Goal: Task Accomplishment & Management: Complete application form

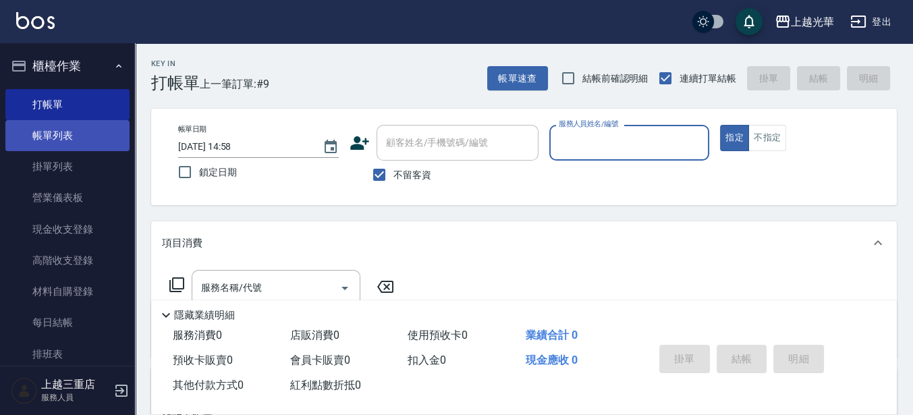
drag, startPoint x: 32, startPoint y: 136, endPoint x: 118, endPoint y: 127, distance: 86.8
click at [32, 136] on link "帳單列表" at bounding box center [67, 135] width 124 height 31
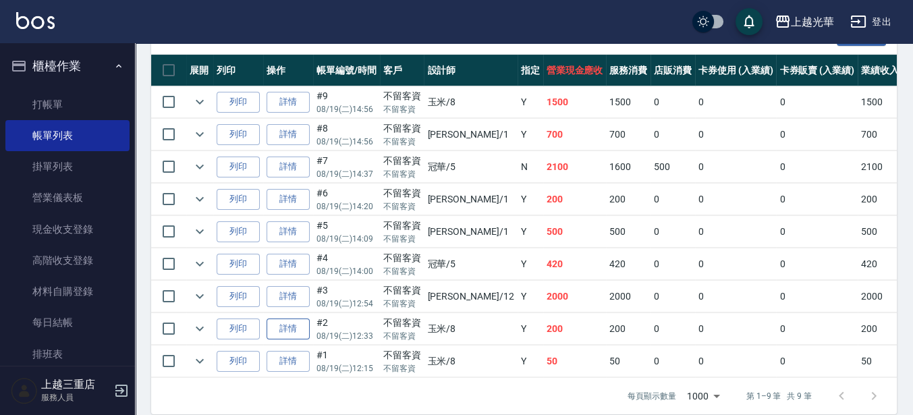
scroll to position [386, 0]
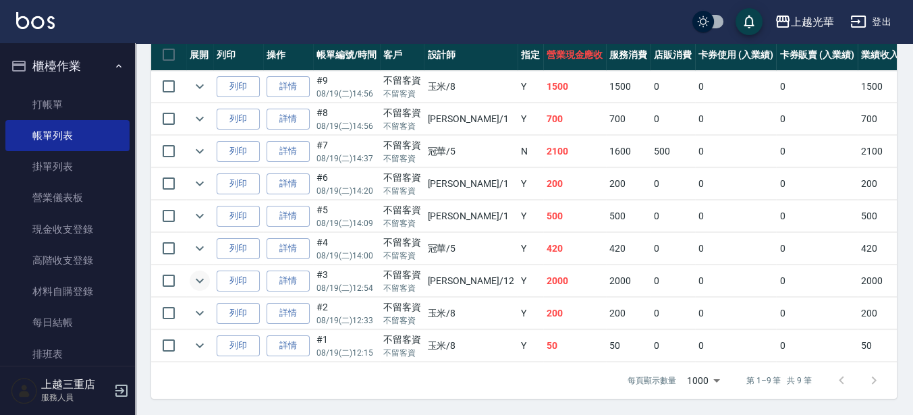
click at [200, 273] on icon "expand row" at bounding box center [200, 281] width 16 height 16
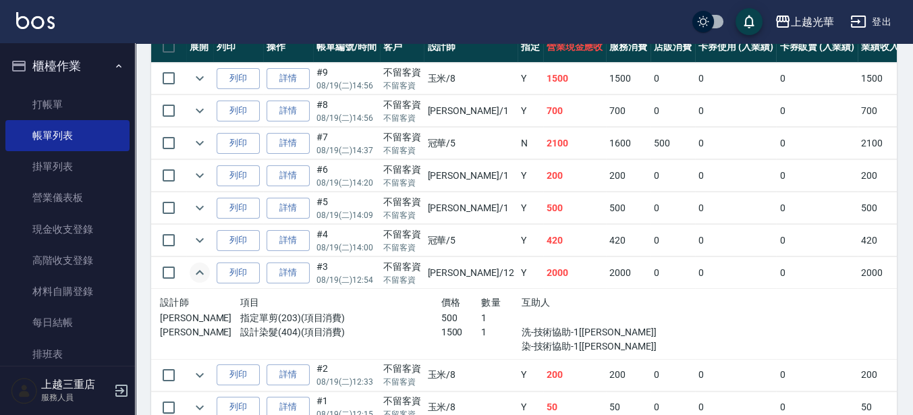
click at [200, 273] on icon "expand row" at bounding box center [200, 272] width 16 height 16
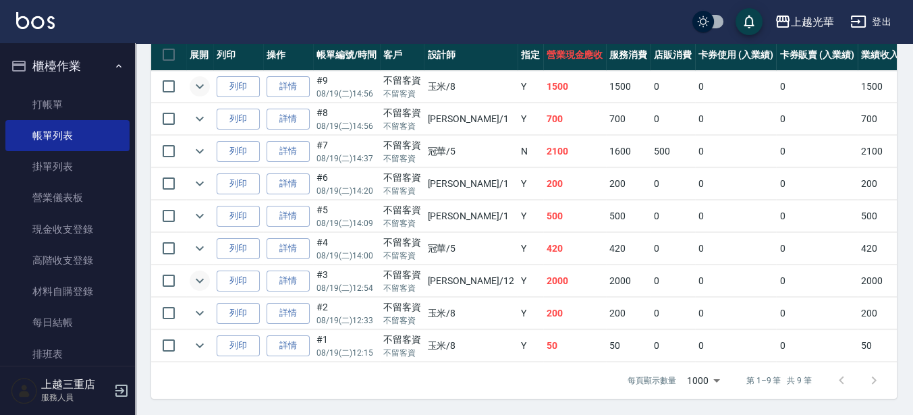
click at [198, 83] on icon "expand row" at bounding box center [200, 86] width 16 height 16
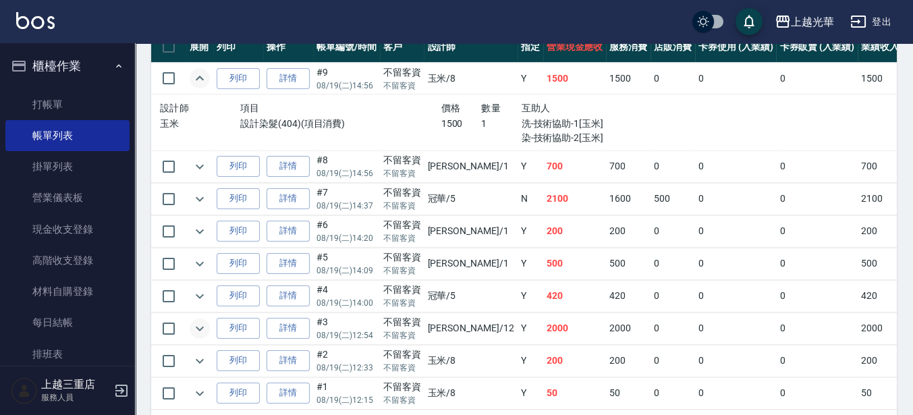
click at [198, 83] on icon "expand row" at bounding box center [200, 78] width 16 height 16
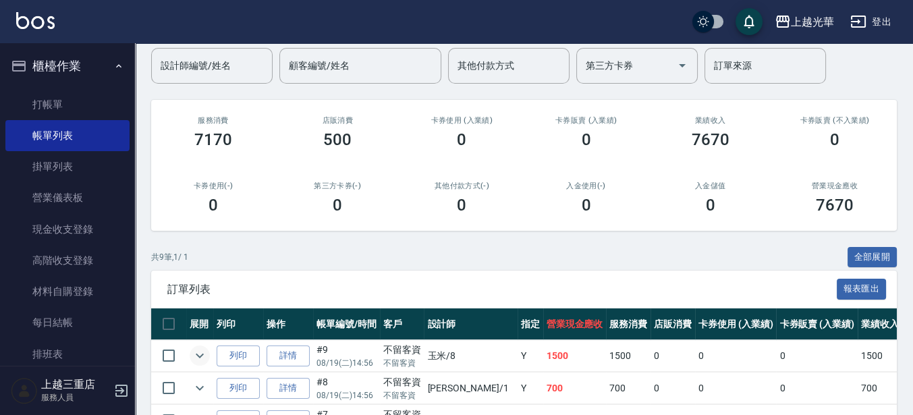
scroll to position [0, 0]
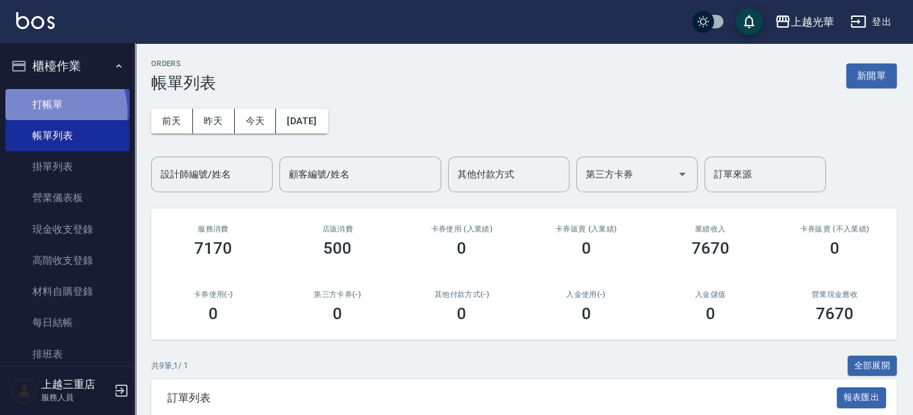
click at [47, 112] on link "打帳單" at bounding box center [67, 104] width 124 height 31
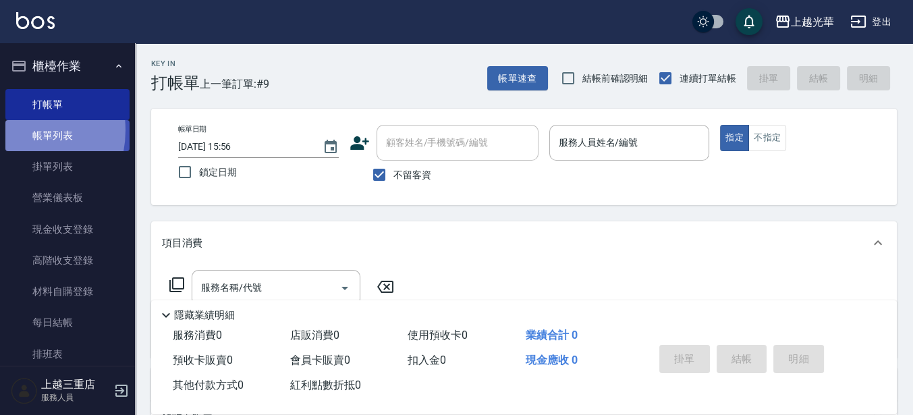
click at [13, 130] on link "帳單列表" at bounding box center [67, 135] width 124 height 31
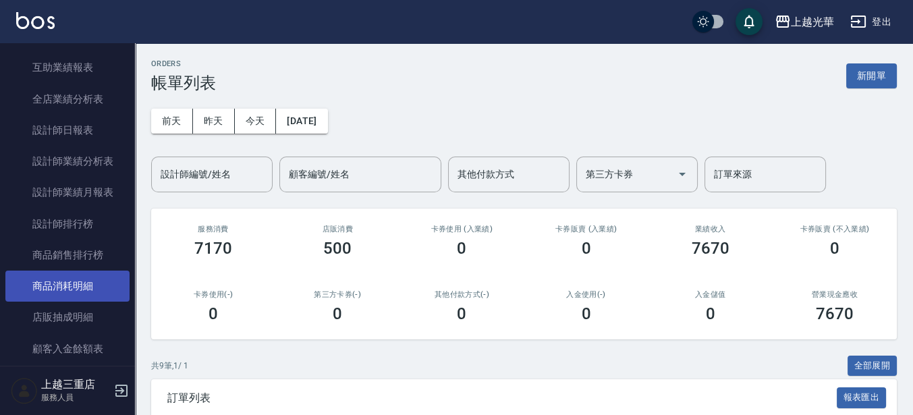
scroll to position [590, 0]
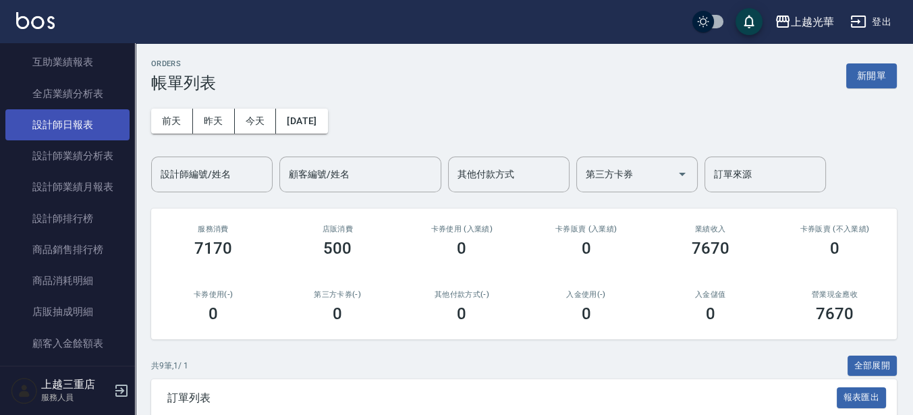
click at [81, 132] on link "設計師日報表" at bounding box center [67, 124] width 124 height 31
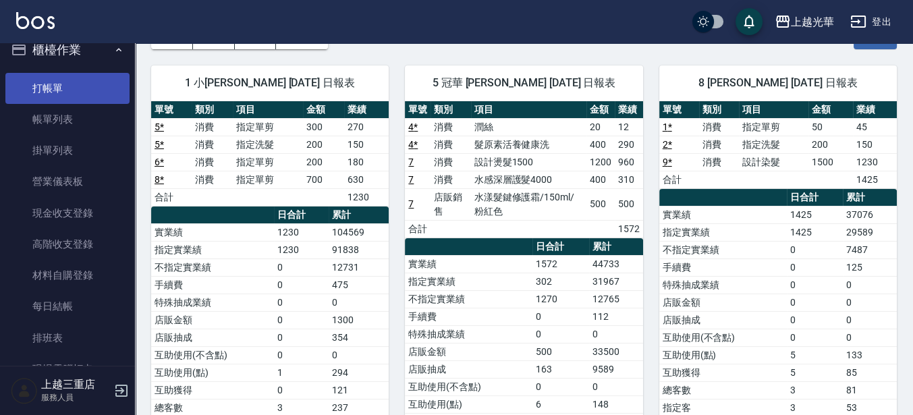
scroll to position [9, 0]
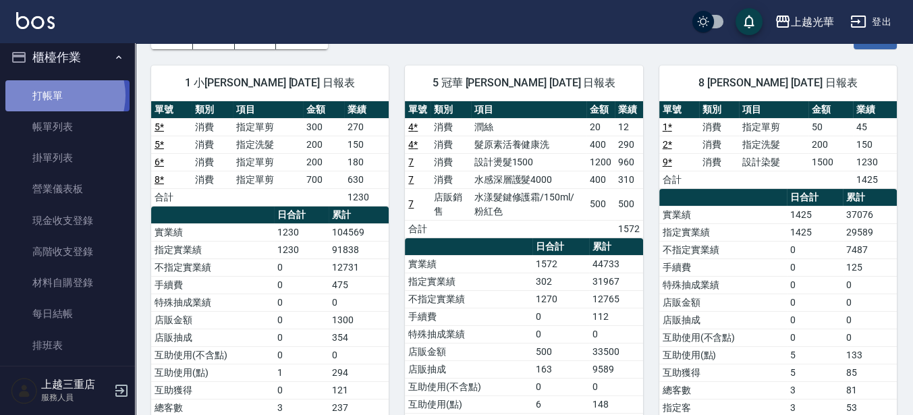
click at [57, 95] on link "打帳單" at bounding box center [67, 95] width 124 height 31
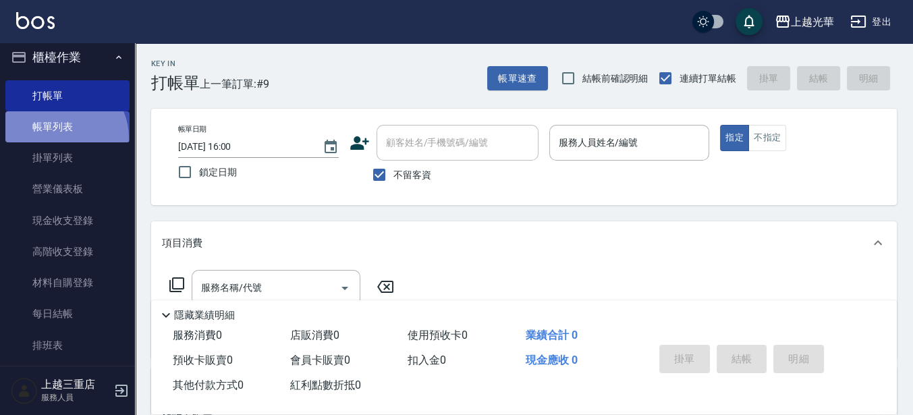
click at [61, 137] on link "帳單列表" at bounding box center [67, 126] width 124 height 31
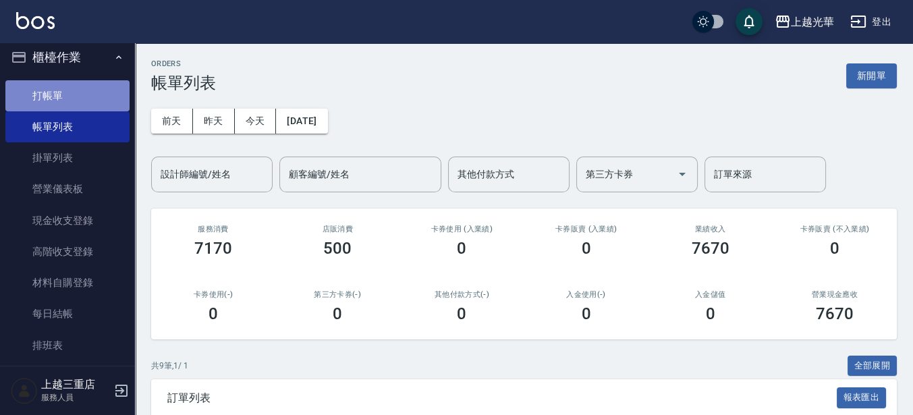
click at [71, 95] on link "打帳單" at bounding box center [67, 95] width 124 height 31
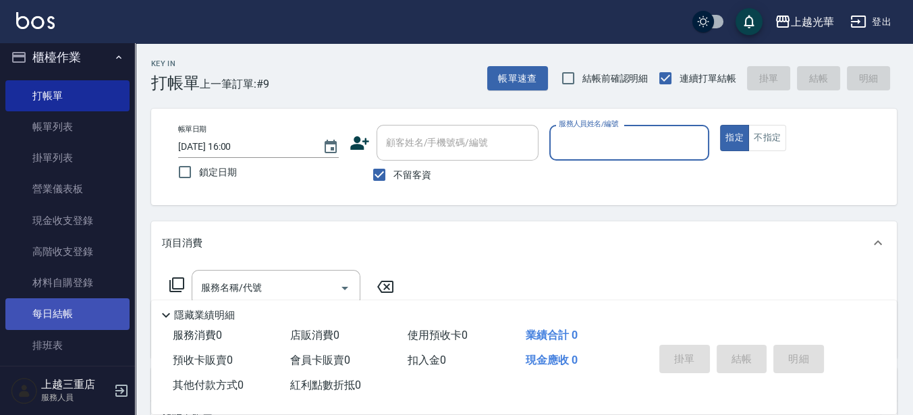
scroll to position [177, 0]
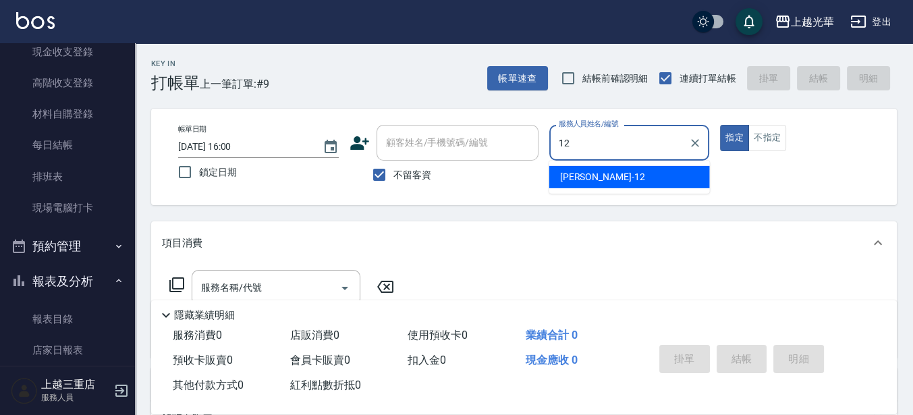
type input "[PERSON_NAME]-12"
type button "true"
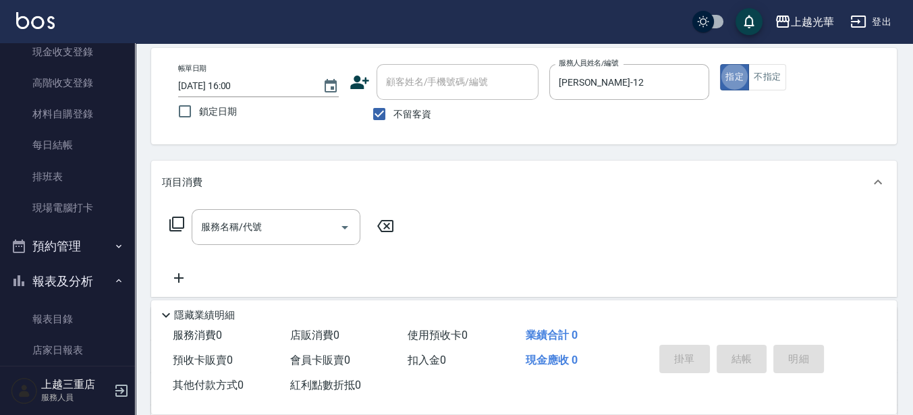
scroll to position [84, 0]
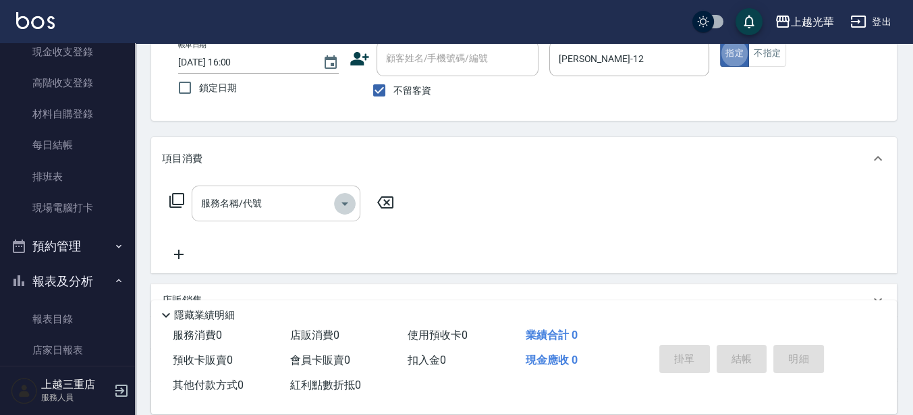
click at [342, 201] on icon "Open" at bounding box center [345, 204] width 16 height 16
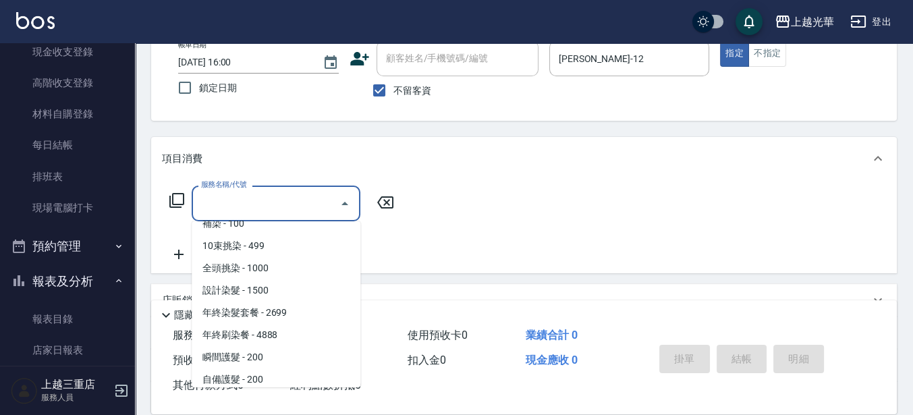
scroll to position [422, 0]
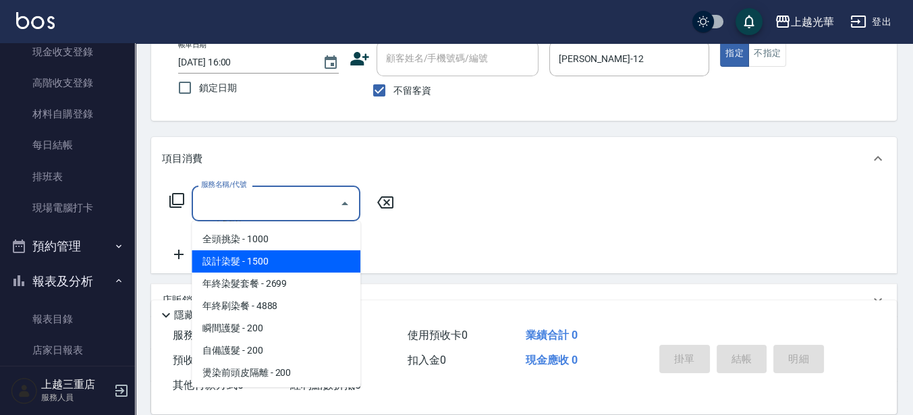
click at [257, 262] on span "設計染髮 - 1500" at bounding box center [276, 261] width 169 height 22
type input "設計染髮(404)"
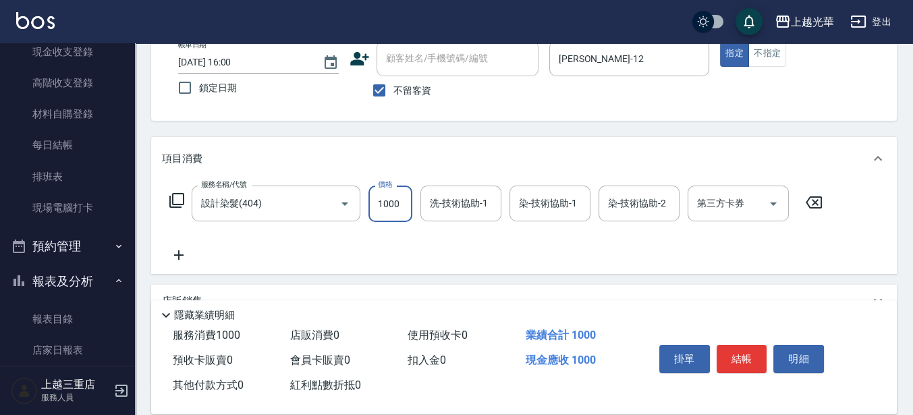
type input "1000"
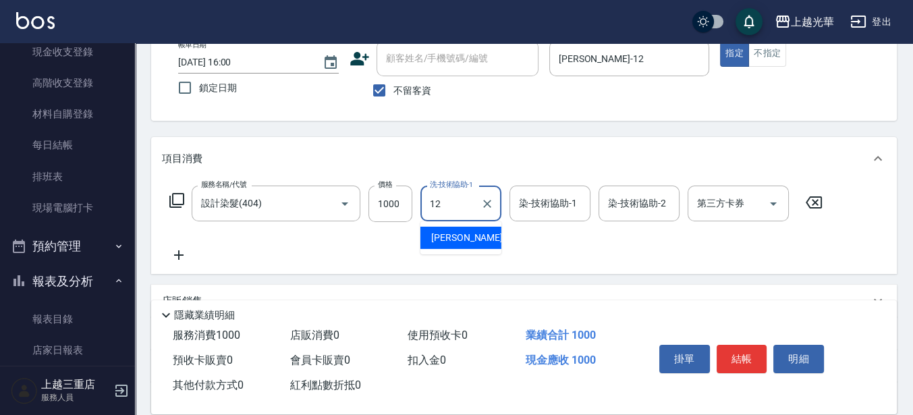
type input "[PERSON_NAME]-12"
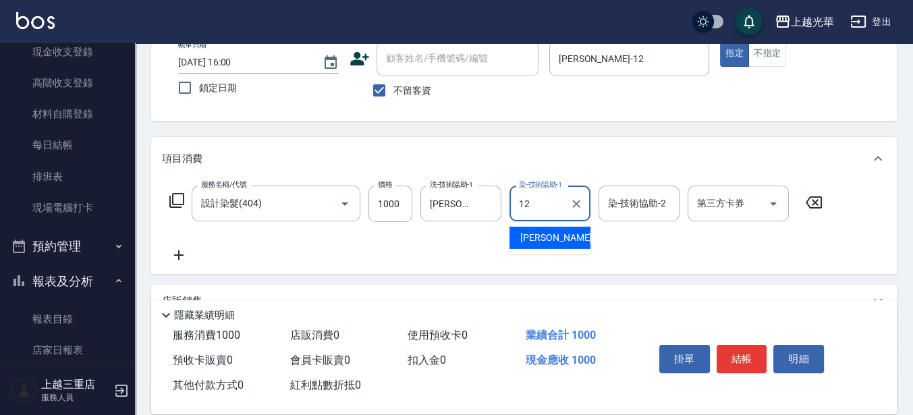
type input "[PERSON_NAME]-12"
click at [179, 252] on icon at bounding box center [178, 254] width 9 height 9
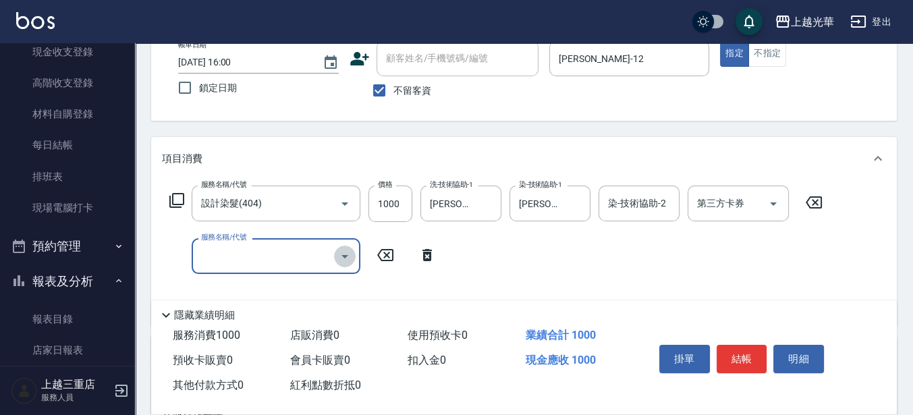
click at [349, 254] on icon "Open" at bounding box center [345, 256] width 16 height 16
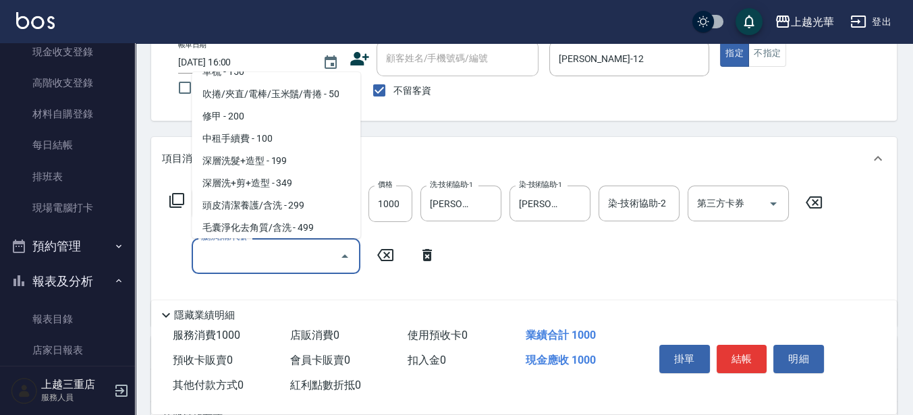
scroll to position [1391, 0]
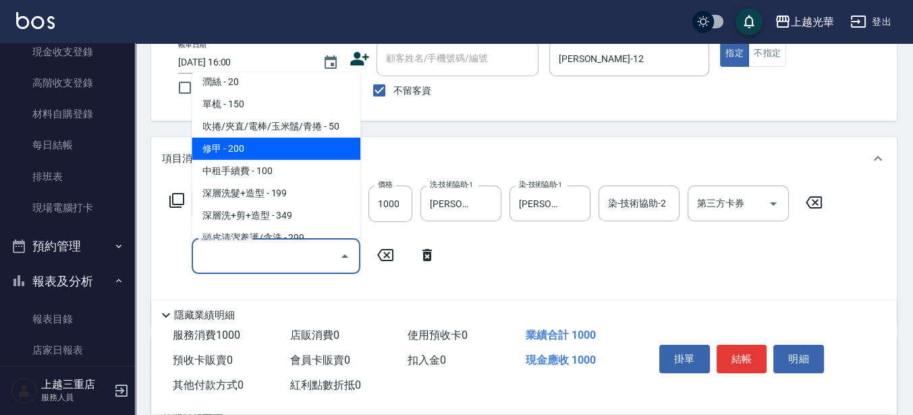
click at [231, 155] on span "修甲 - 200" at bounding box center [276, 149] width 169 height 22
type input "修甲(804)"
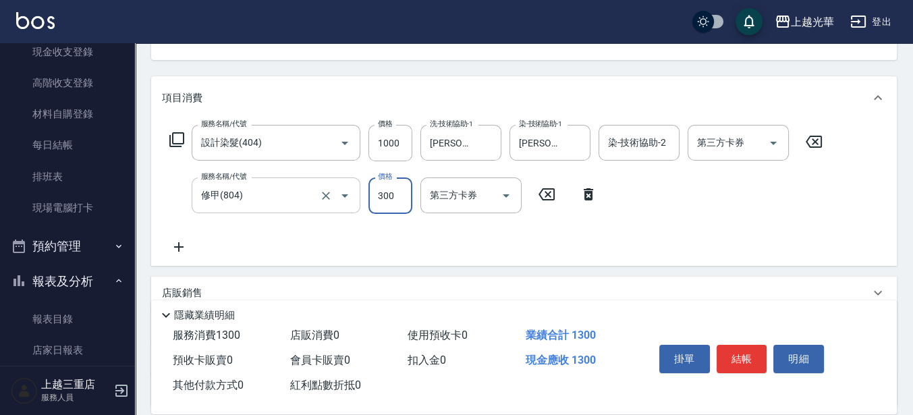
scroll to position [169, 0]
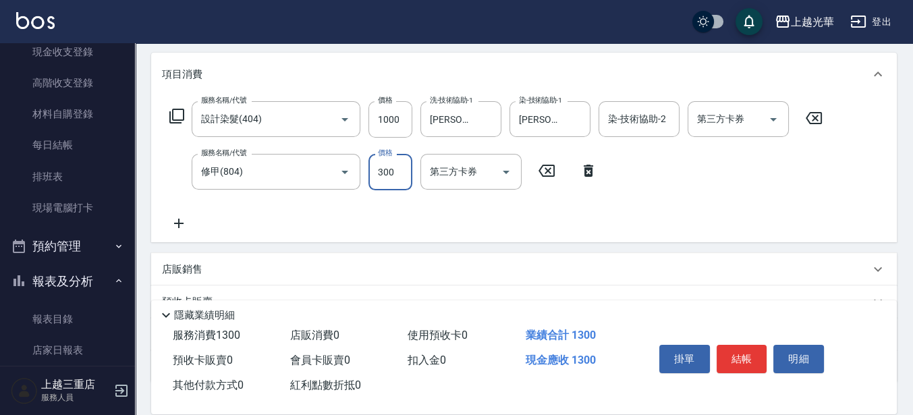
type input "300"
click at [174, 225] on icon at bounding box center [179, 223] width 34 height 16
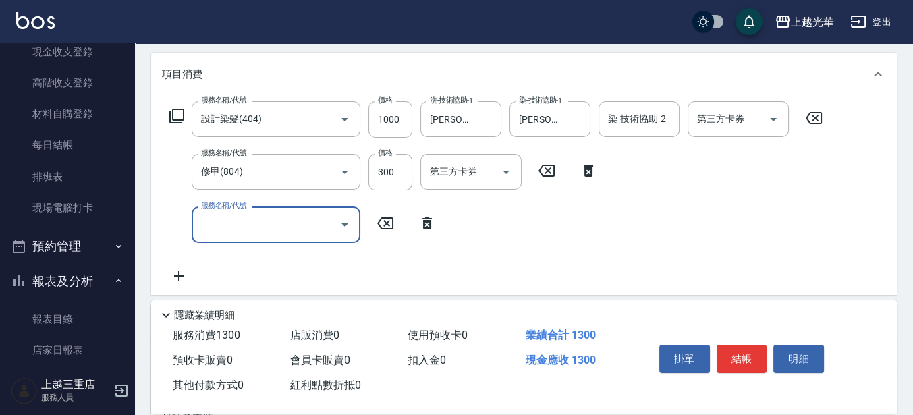
click at [345, 225] on icon "Open" at bounding box center [344, 224] width 7 height 3
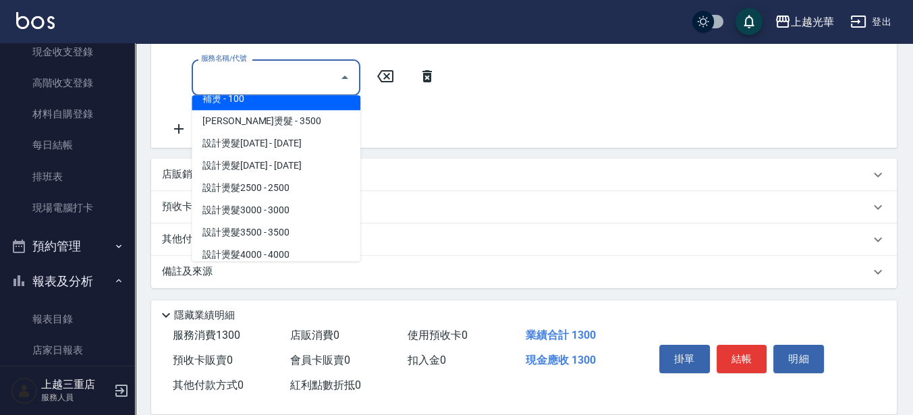
click at [229, 95] on span "補燙 - 100" at bounding box center [276, 99] width 169 height 22
type input "補燙(301)"
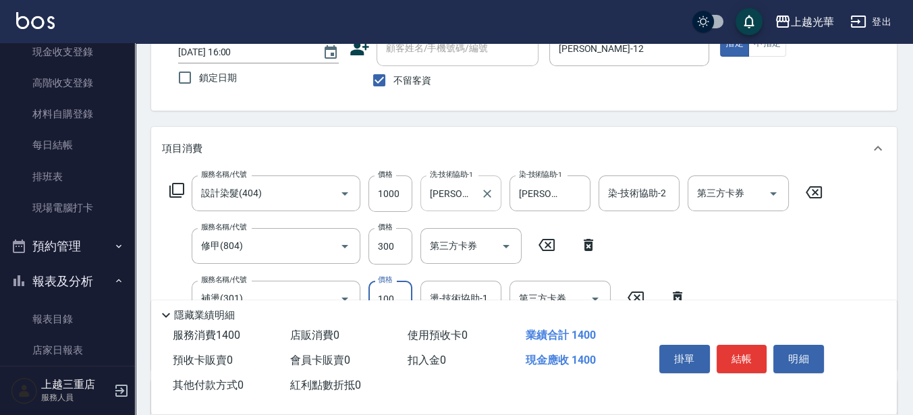
scroll to position [165, 0]
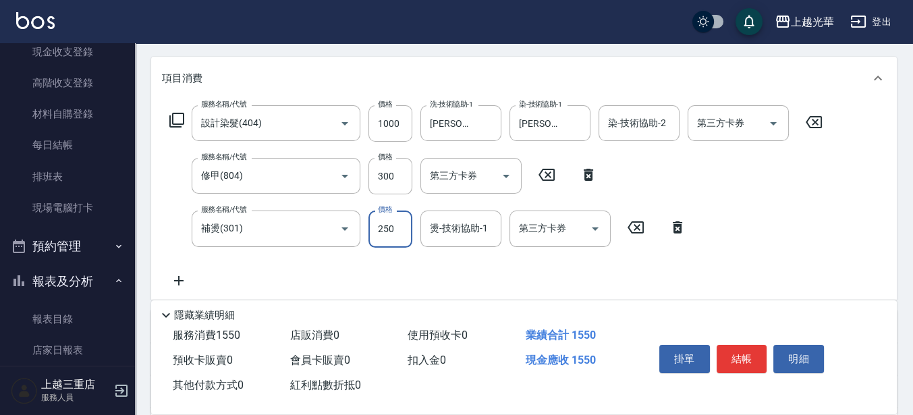
type input "250"
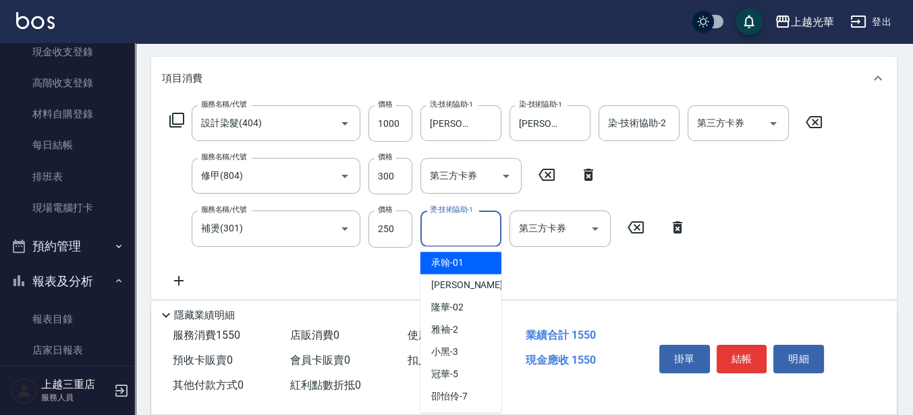
click at [449, 233] on input "燙-技術協助-1" at bounding box center [460, 229] width 69 height 24
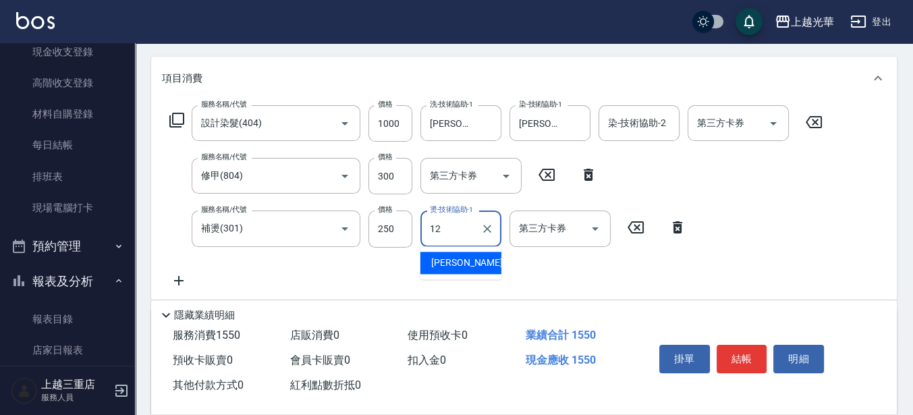
type input "[PERSON_NAME]-12"
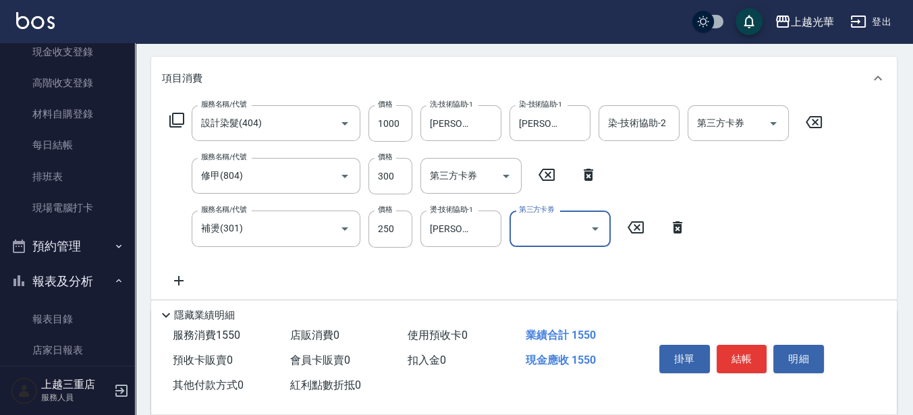
click at [179, 281] on icon at bounding box center [179, 281] width 34 height 16
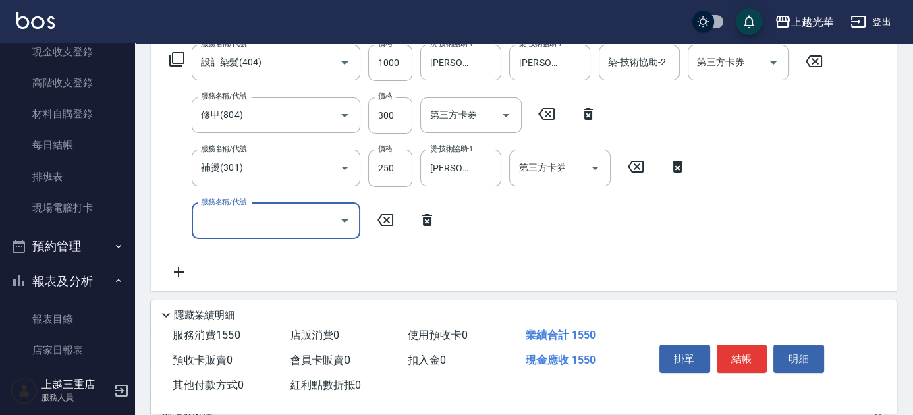
scroll to position [249, 0]
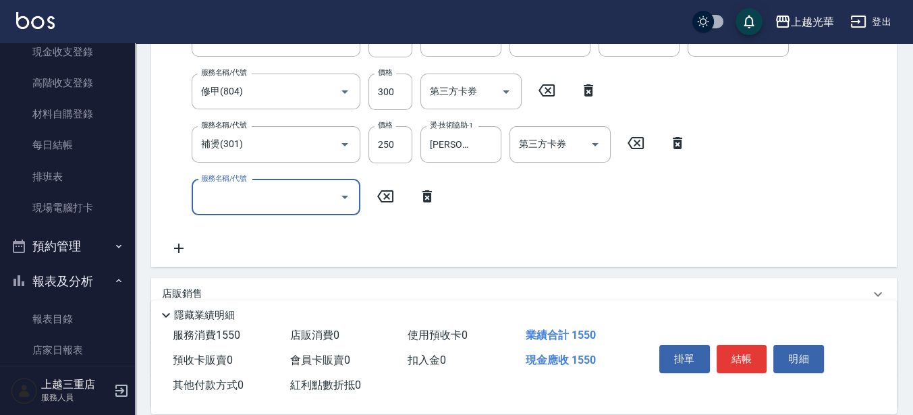
click at [345, 195] on icon "Open" at bounding box center [345, 197] width 16 height 16
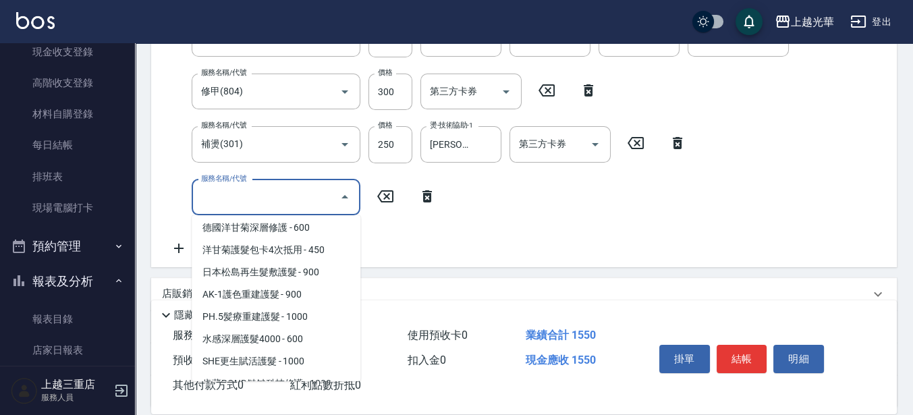
scroll to position [675, 0]
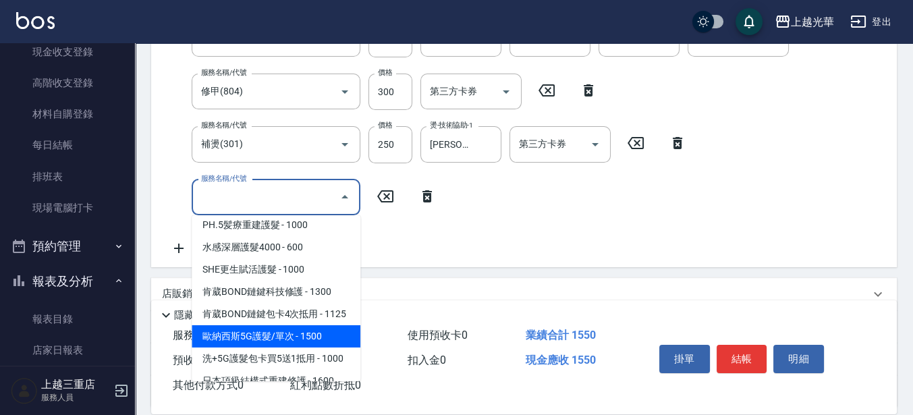
click at [277, 347] on span "歐納西斯5G護髮/單次 - 1500" at bounding box center [276, 336] width 169 height 22
type input "[PERSON_NAME]5G護髮/單次(514)"
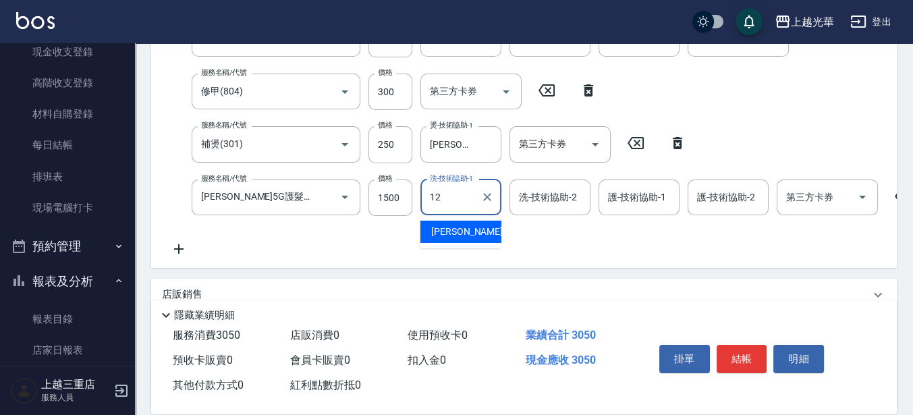
type input "[PERSON_NAME]-12"
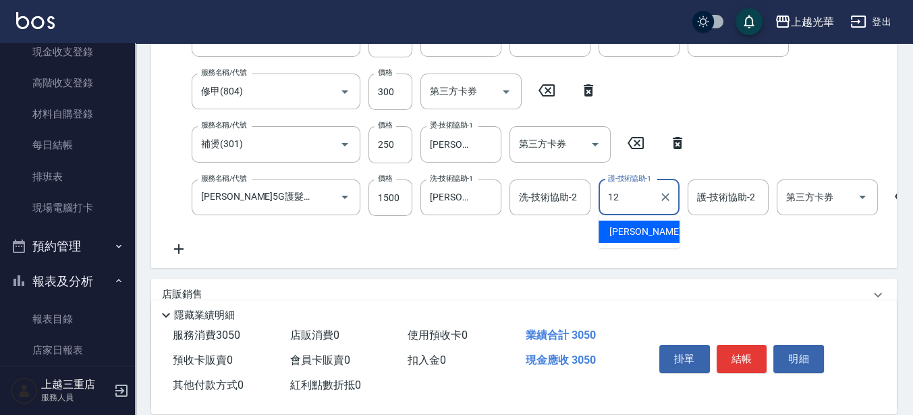
type input "[PERSON_NAME]-12"
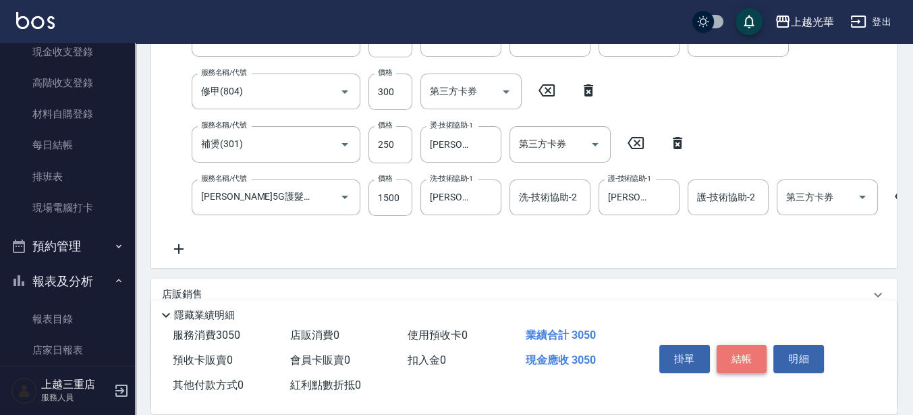
click at [734, 357] on button "結帳" at bounding box center [742, 359] width 51 height 28
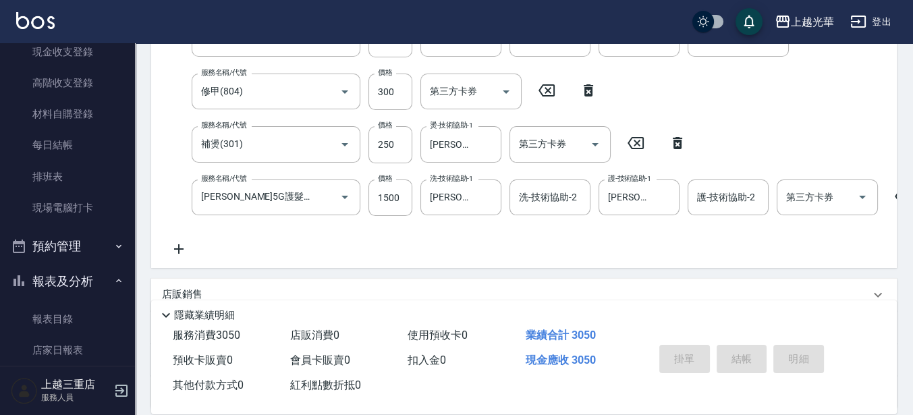
type input "[DATE] 16:05"
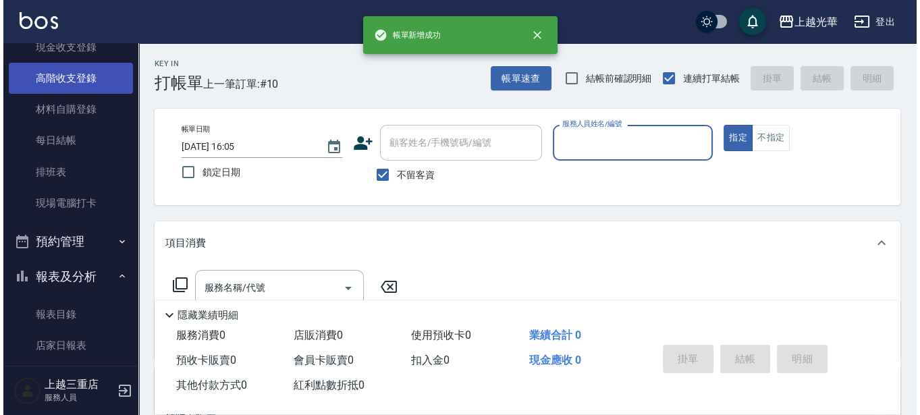
scroll to position [93, 0]
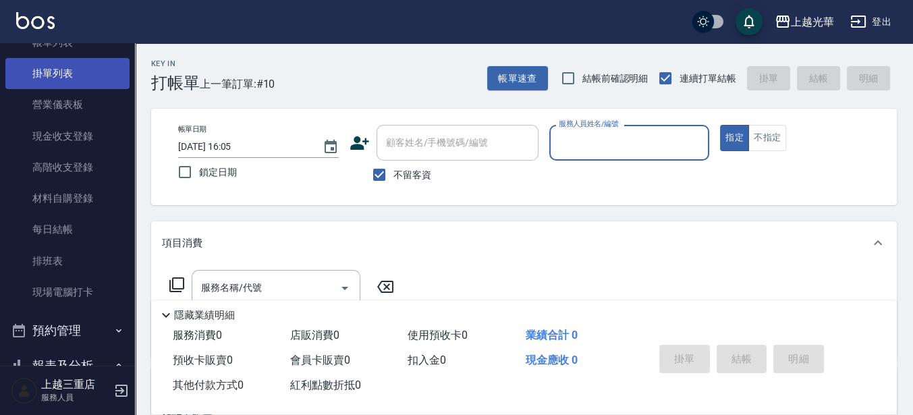
click at [55, 71] on link "掛單列表" at bounding box center [67, 73] width 124 height 31
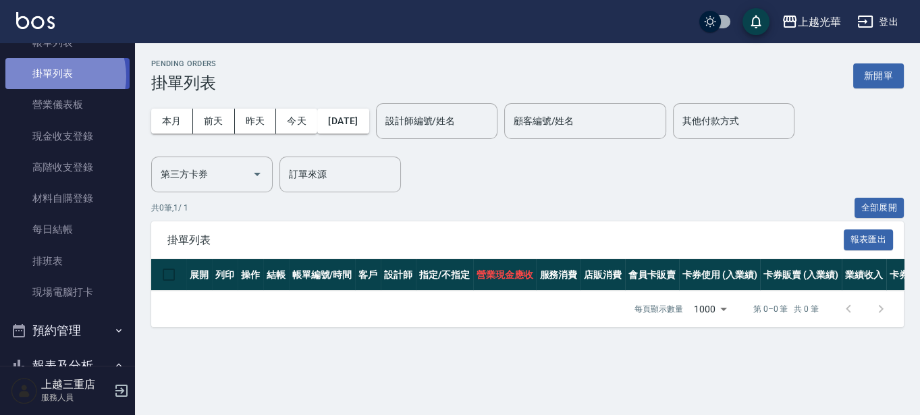
click at [52, 76] on link "掛單列表" at bounding box center [67, 73] width 124 height 31
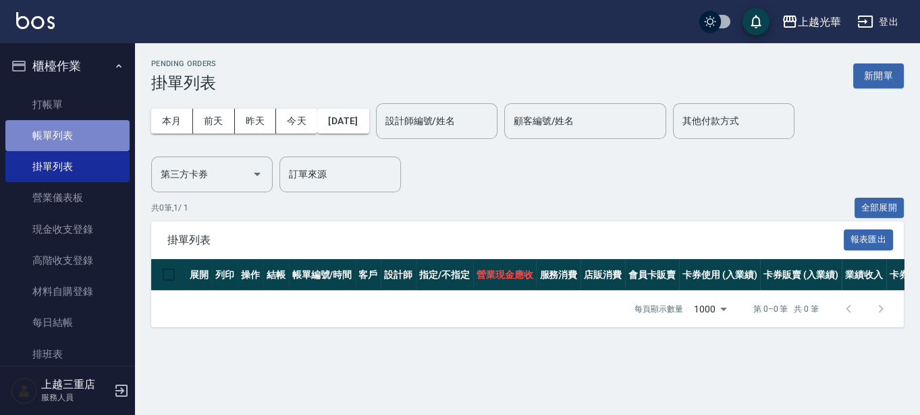
click at [101, 128] on link "帳單列表" at bounding box center [67, 135] width 124 height 31
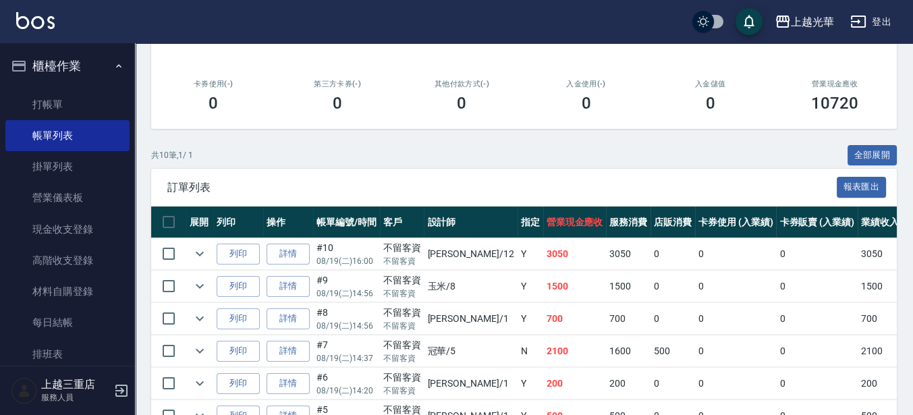
scroll to position [165, 0]
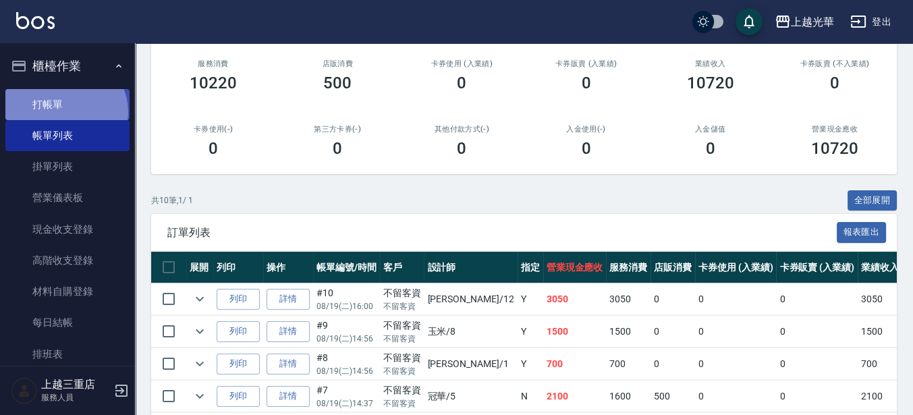
click at [62, 112] on link "打帳單" at bounding box center [67, 104] width 124 height 31
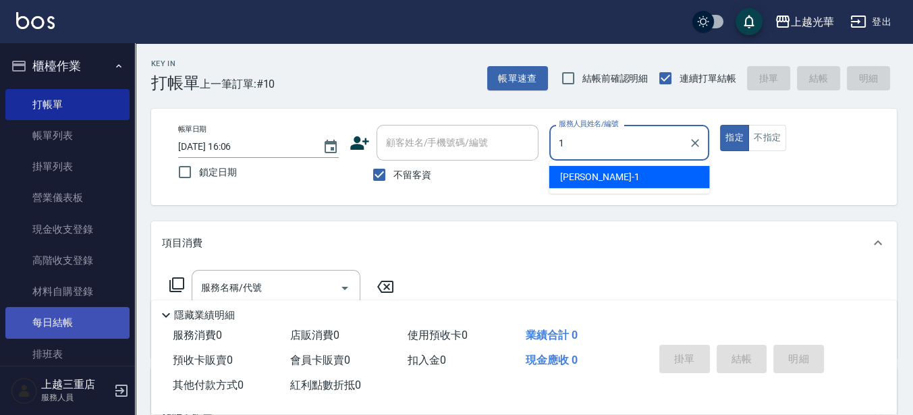
type input "小[PERSON_NAME]-1"
type button "true"
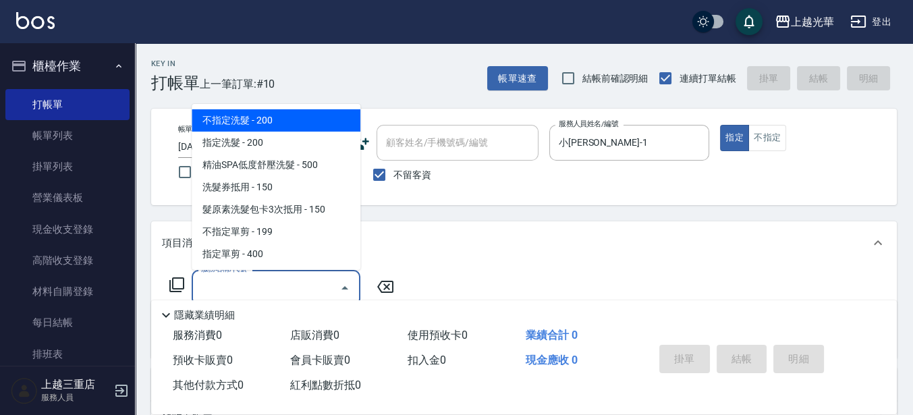
click at [250, 286] on input "服務名稱/代號" at bounding box center [266, 288] width 136 height 24
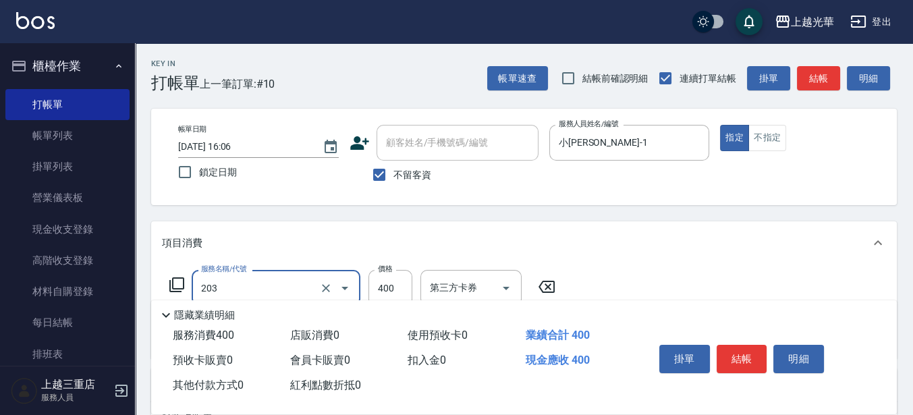
type input "指定單剪(203)"
type input "200"
click at [752, 355] on button "結帳" at bounding box center [742, 359] width 51 height 28
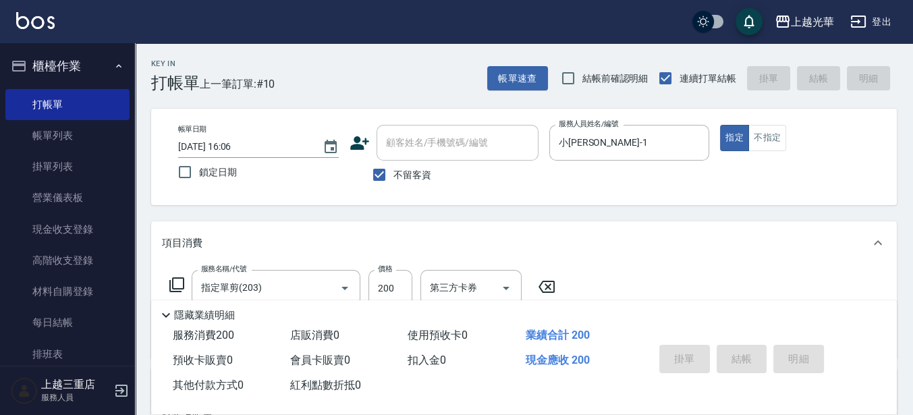
type input "[DATE] 16:17"
